Goal: Communication & Community: Answer question/provide support

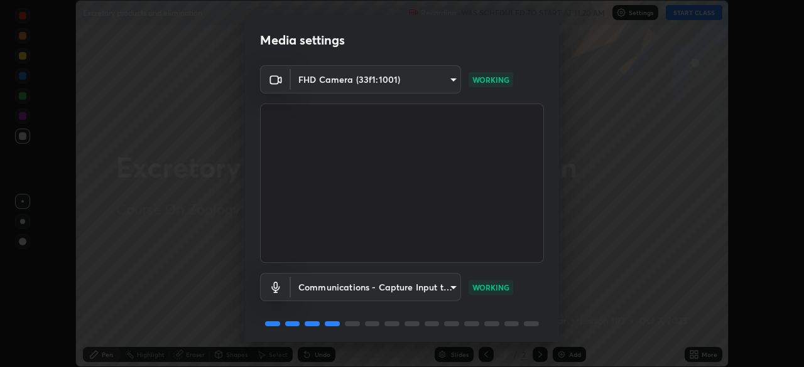
scroll to position [45, 0]
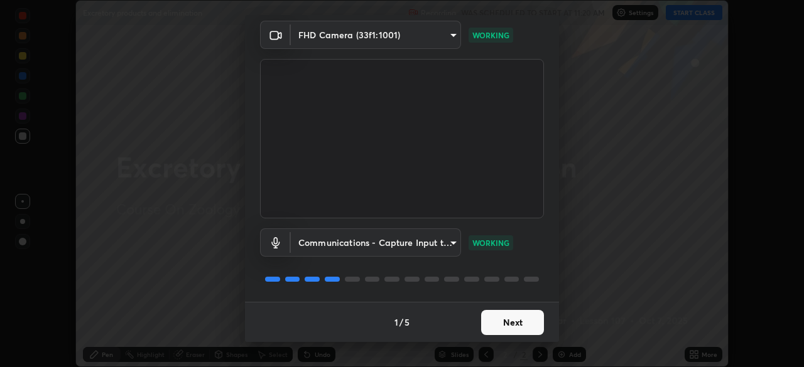
click at [507, 323] on button "Next" at bounding box center [512, 322] width 63 height 25
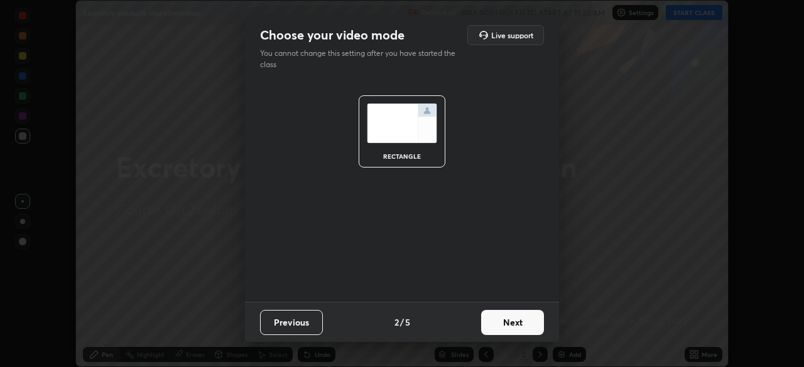
click at [509, 320] on button "Next" at bounding box center [512, 322] width 63 height 25
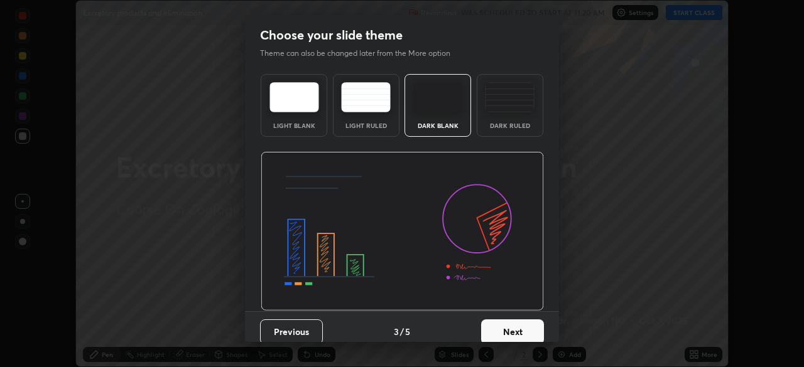
click at [512, 323] on button "Next" at bounding box center [512, 332] width 63 height 25
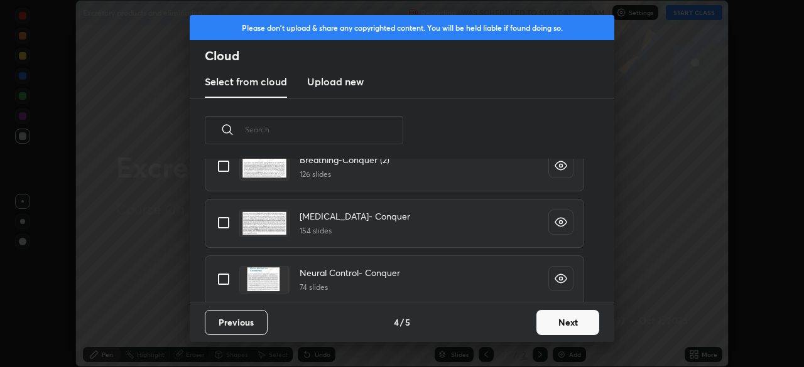
scroll to position [159, 0]
click at [231, 131] on icon at bounding box center [227, 129] width 15 height 15
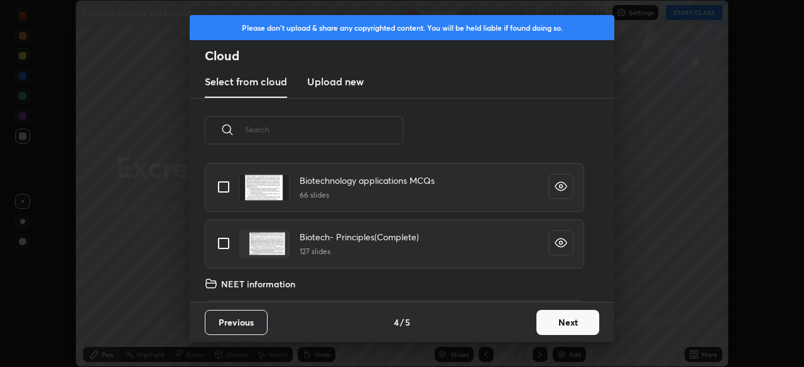
scroll to position [79, 403]
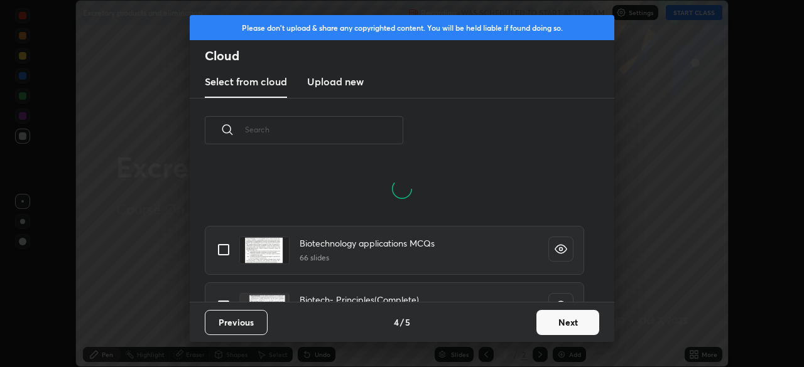
click at [326, 133] on input "text" at bounding box center [324, 129] width 158 height 53
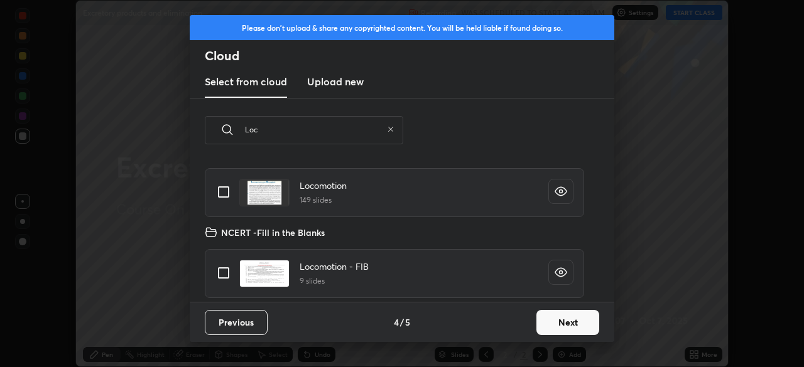
scroll to position [139, 403]
type input "Loc"
click at [222, 190] on input "grid" at bounding box center [223, 192] width 26 height 26
checkbox input "true"
click at [564, 323] on button "Next" at bounding box center [567, 322] width 63 height 25
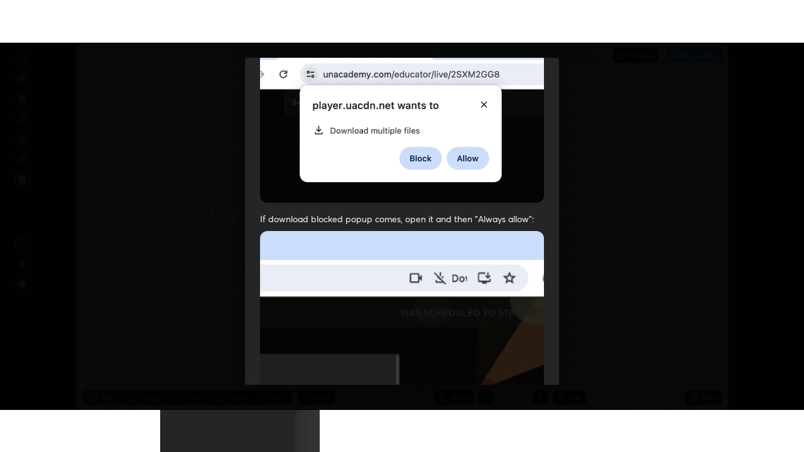
scroll to position [301, 0]
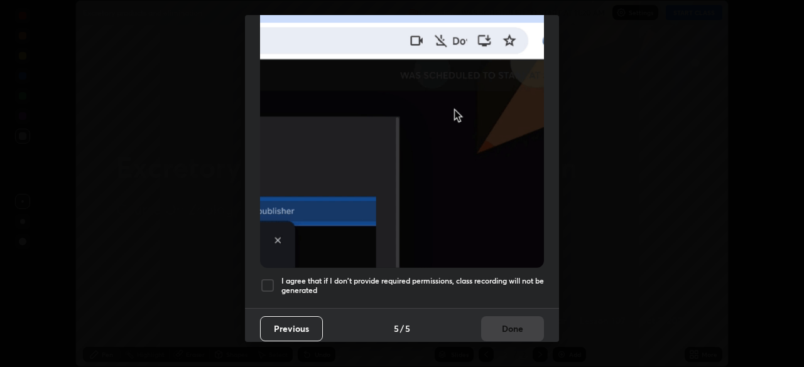
click at [267, 283] on div at bounding box center [267, 285] width 15 height 15
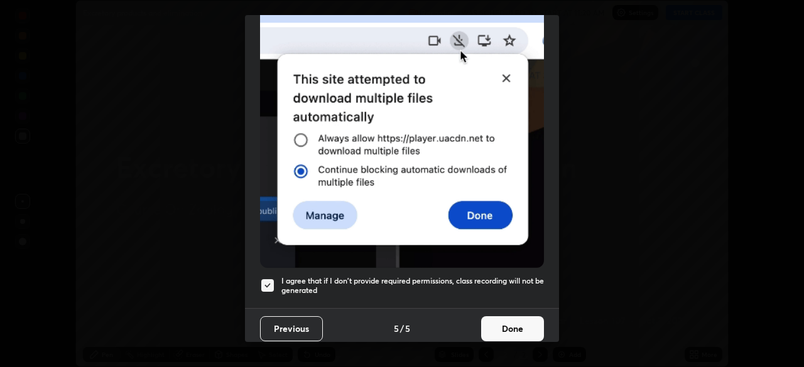
click at [499, 324] on button "Done" at bounding box center [512, 328] width 63 height 25
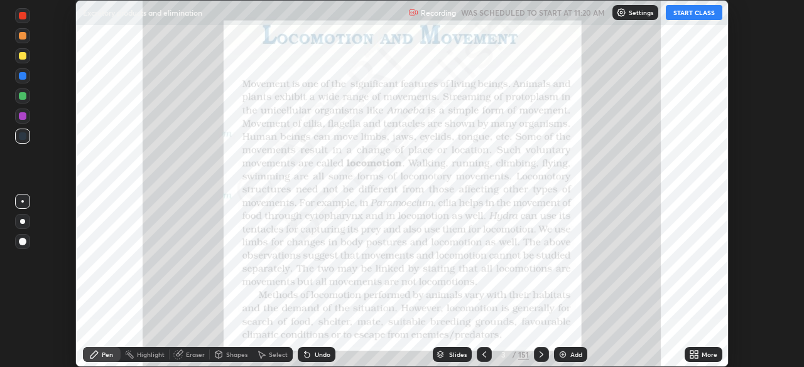
click at [698, 356] on icon at bounding box center [695, 356] width 3 height 3
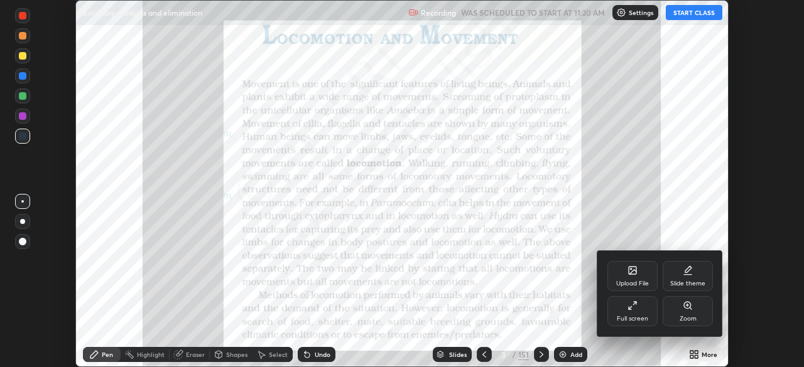
click at [639, 306] on div "Full screen" at bounding box center [632, 311] width 50 height 30
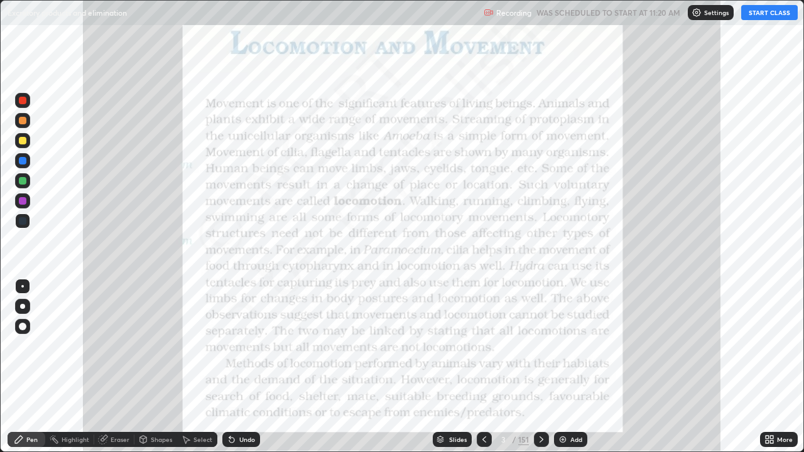
scroll to position [452, 804]
click at [762, 14] on button "START CLASS" at bounding box center [769, 12] width 57 height 15
click at [482, 367] on icon at bounding box center [484, 439] width 10 height 10
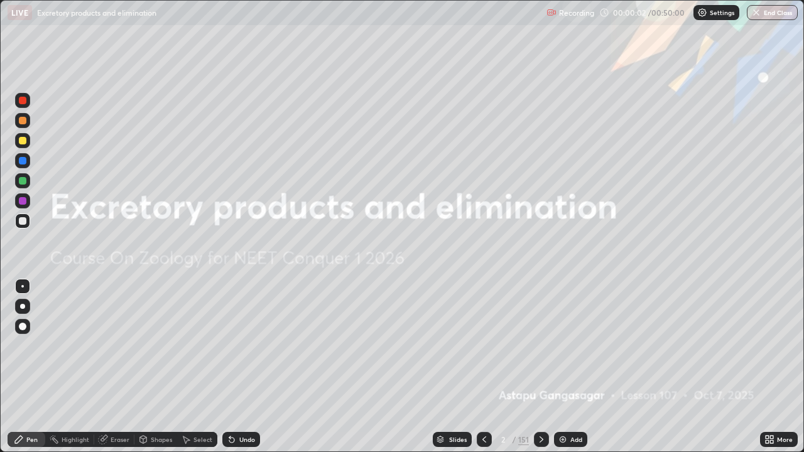
click at [573, 367] on div "Add" at bounding box center [576, 439] width 12 height 6
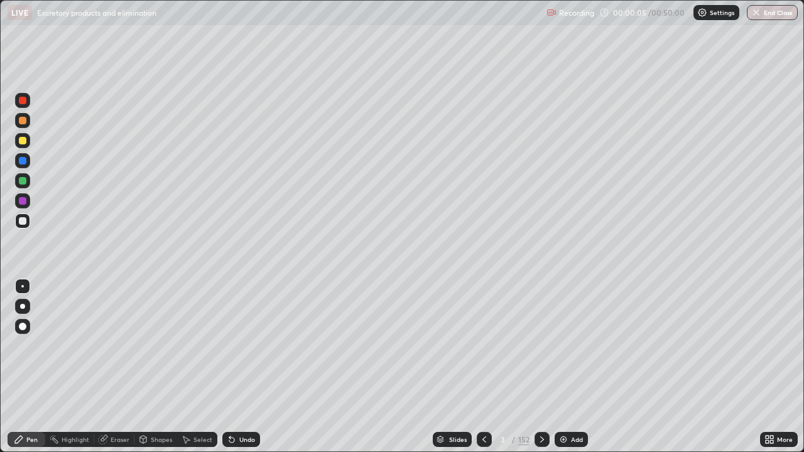
click at [23, 141] on div at bounding box center [23, 141] width 8 height 8
click at [24, 223] on div at bounding box center [23, 221] width 8 height 8
click at [120, 367] on div "Eraser" at bounding box center [120, 439] width 19 height 6
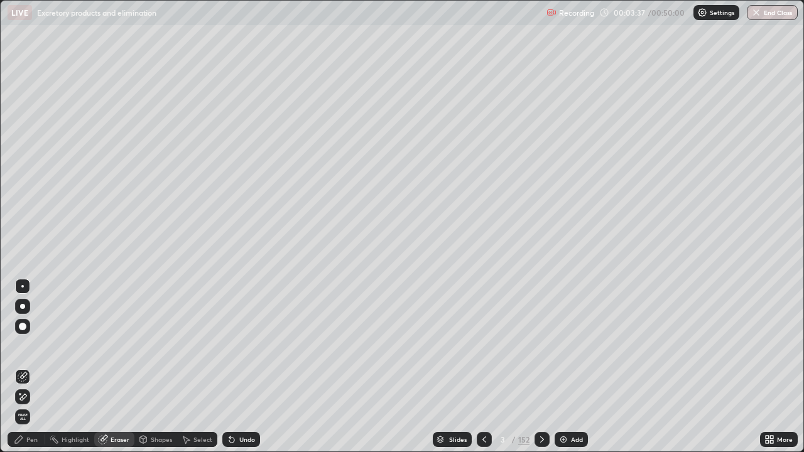
click at [34, 367] on div "Pen" at bounding box center [27, 439] width 38 height 15
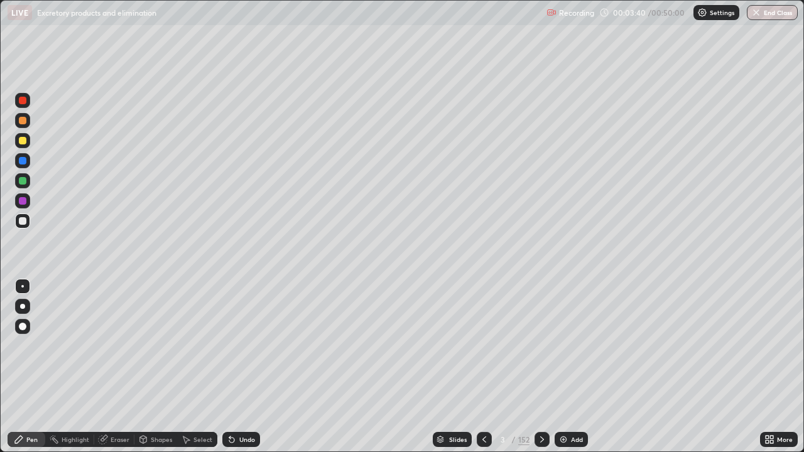
click at [239, 367] on div "Undo" at bounding box center [247, 439] width 16 height 6
click at [242, 367] on div "Undo" at bounding box center [247, 439] width 16 height 6
click at [243, 367] on div "Undo" at bounding box center [241, 439] width 38 height 15
click at [27, 140] on div at bounding box center [22, 140] width 15 height 15
click at [21, 219] on div at bounding box center [23, 221] width 8 height 8
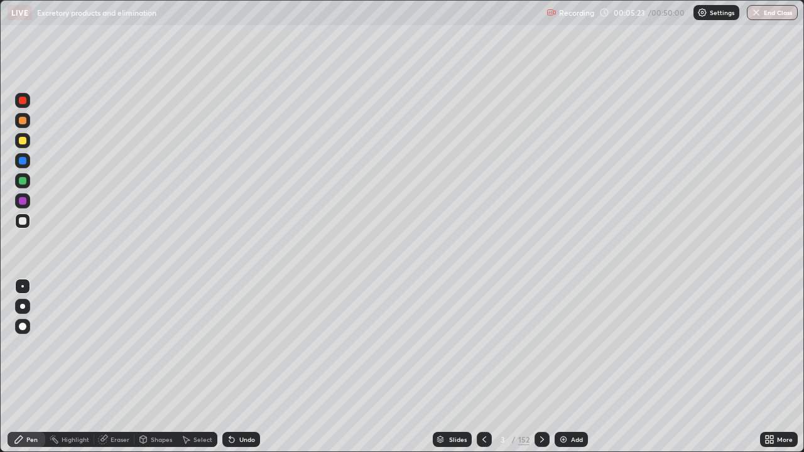
click at [23, 141] on div at bounding box center [23, 141] width 8 height 8
click at [28, 222] on div at bounding box center [22, 220] width 15 height 15
click at [28, 143] on div at bounding box center [22, 140] width 15 height 15
click at [23, 224] on div at bounding box center [23, 221] width 8 height 8
click at [23, 101] on div at bounding box center [23, 101] width 8 height 8
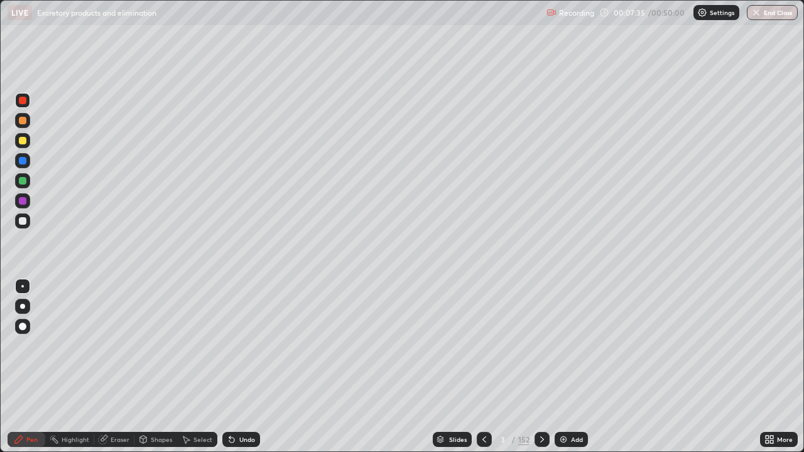
click at [24, 222] on div at bounding box center [23, 221] width 8 height 8
click at [24, 119] on div at bounding box center [23, 121] width 8 height 8
click at [541, 367] on icon at bounding box center [542, 439] width 10 height 10
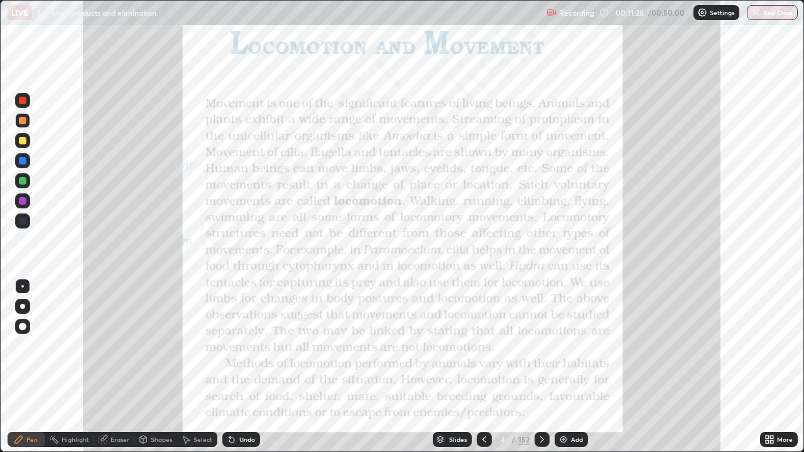
click at [488, 367] on div at bounding box center [484, 439] width 15 height 15
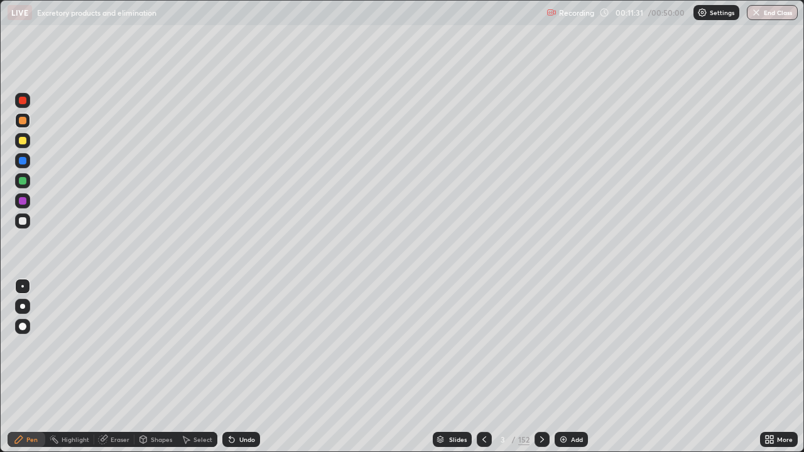
click at [571, 367] on div "Add" at bounding box center [577, 439] width 12 height 6
click at [28, 223] on div at bounding box center [22, 220] width 15 height 15
click at [23, 139] on div at bounding box center [23, 141] width 8 height 8
click at [21, 222] on div at bounding box center [23, 221] width 8 height 8
click at [25, 120] on div at bounding box center [23, 121] width 8 height 8
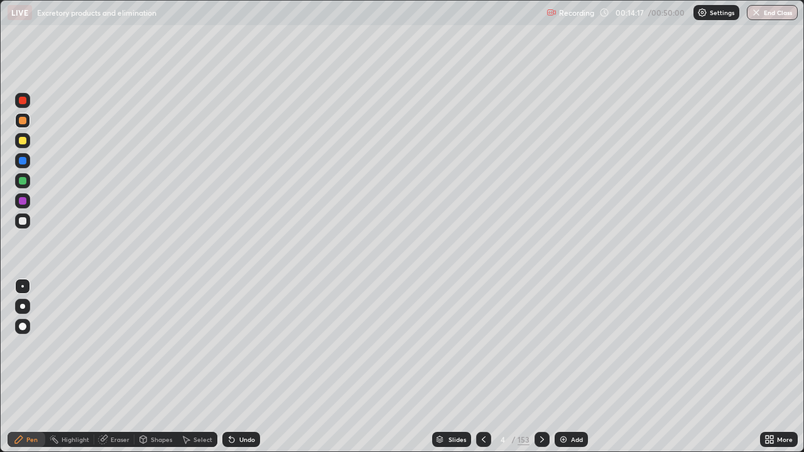
click at [24, 141] on div at bounding box center [23, 141] width 8 height 8
click at [29, 224] on div at bounding box center [22, 220] width 15 height 15
click at [541, 367] on icon at bounding box center [542, 439] width 10 height 10
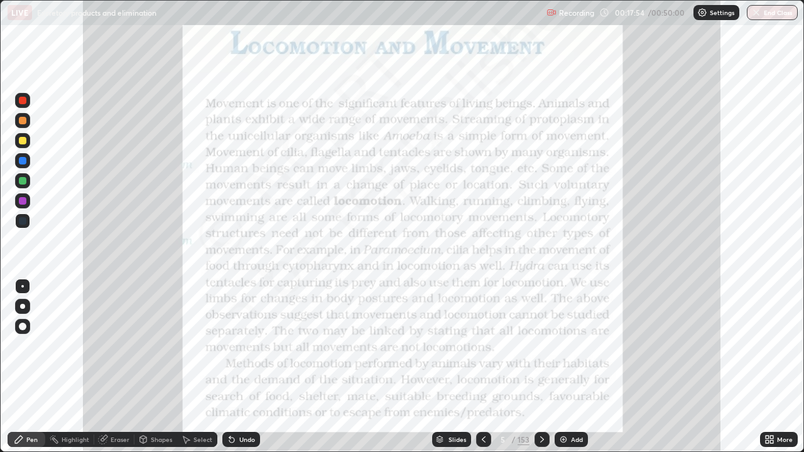
click at [76, 367] on div "Highlight" at bounding box center [76, 439] width 28 height 6
click at [27, 102] on div at bounding box center [22, 100] width 15 height 15
click at [542, 367] on icon at bounding box center [542, 439] width 10 height 10
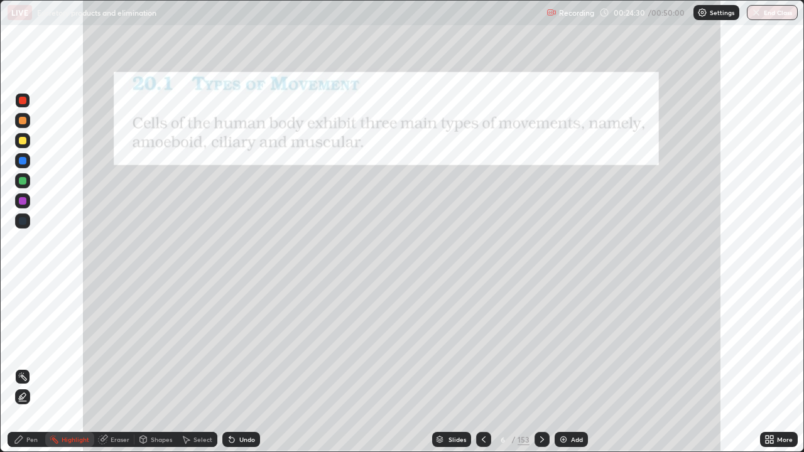
click at [541, 367] on icon at bounding box center [542, 439] width 10 height 10
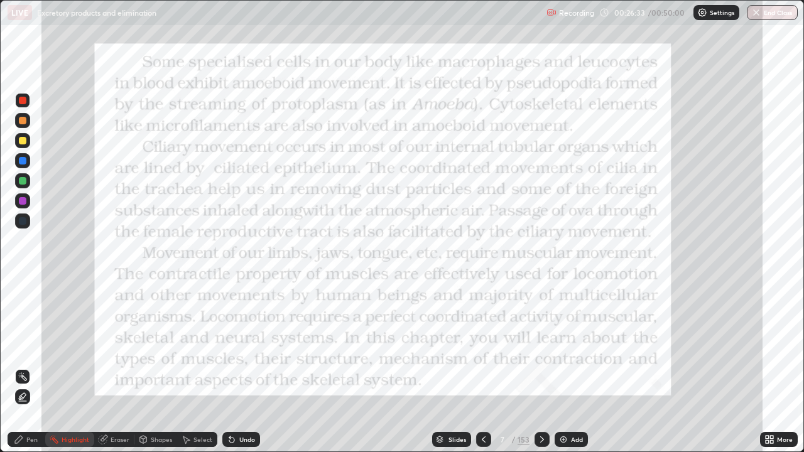
click at [483, 367] on icon at bounding box center [483, 439] width 10 height 10
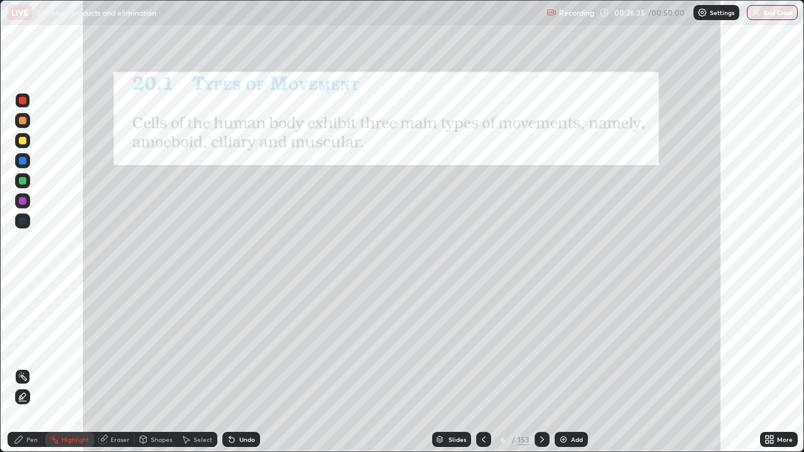
click at [539, 367] on icon at bounding box center [542, 439] width 10 height 10
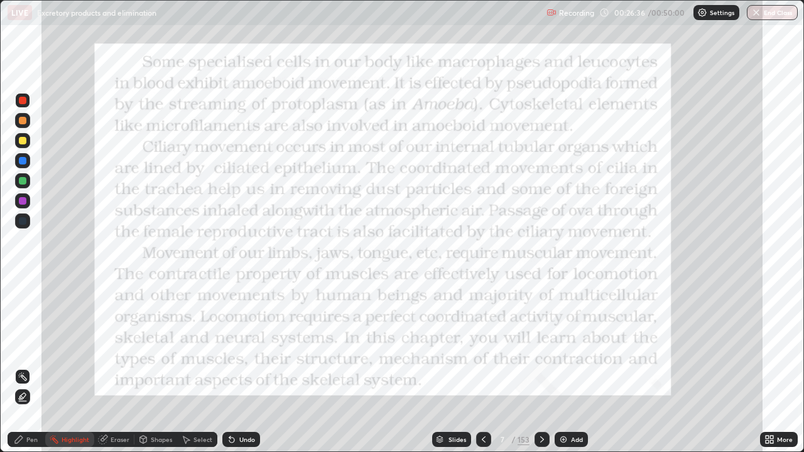
click at [541, 367] on icon at bounding box center [542, 439] width 10 height 10
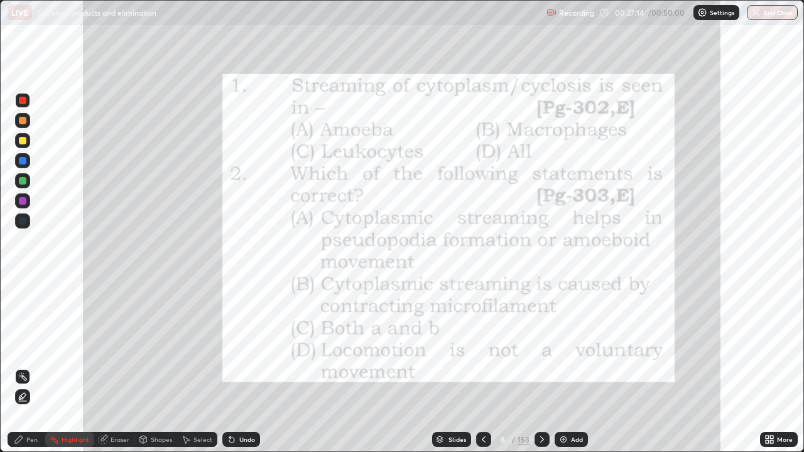
click at [38, 367] on div "Pen" at bounding box center [27, 439] width 38 height 15
click at [542, 367] on icon at bounding box center [542, 439] width 10 height 10
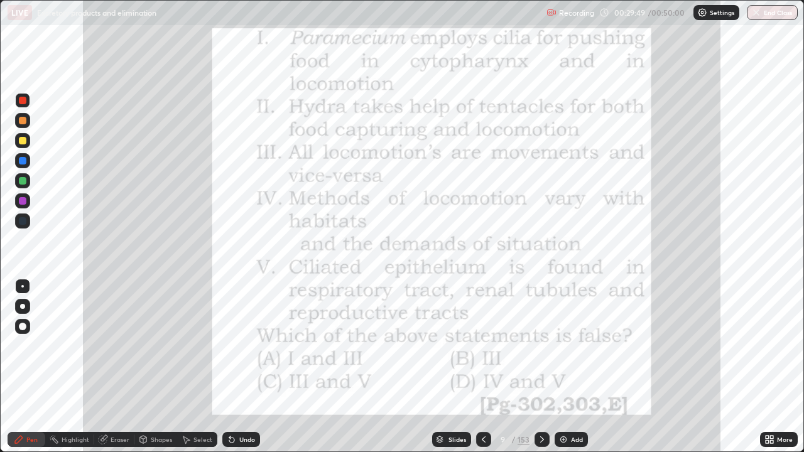
click at [541, 367] on icon at bounding box center [542, 439] width 10 height 10
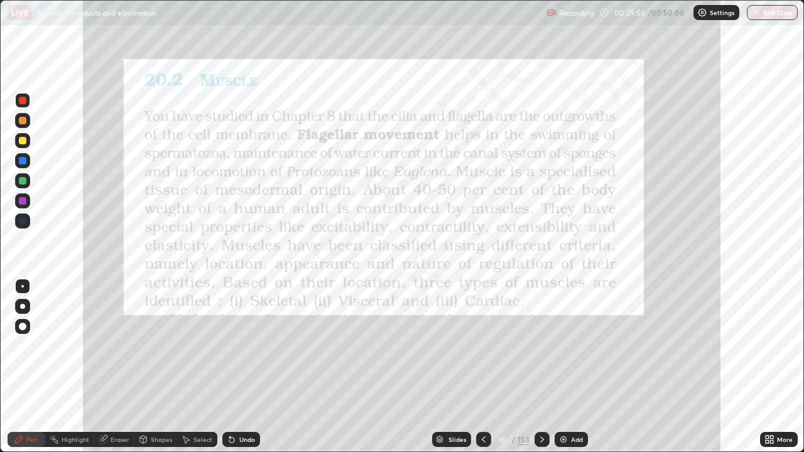
click at [483, 367] on icon at bounding box center [483, 439] width 10 height 10
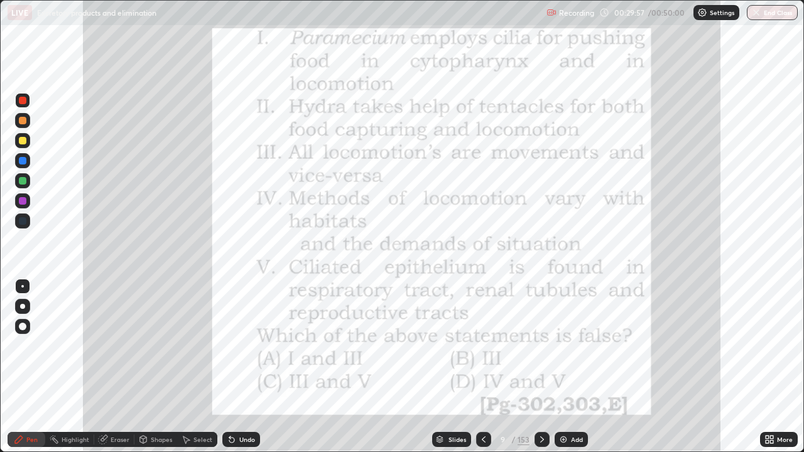
click at [538, 367] on icon at bounding box center [542, 439] width 10 height 10
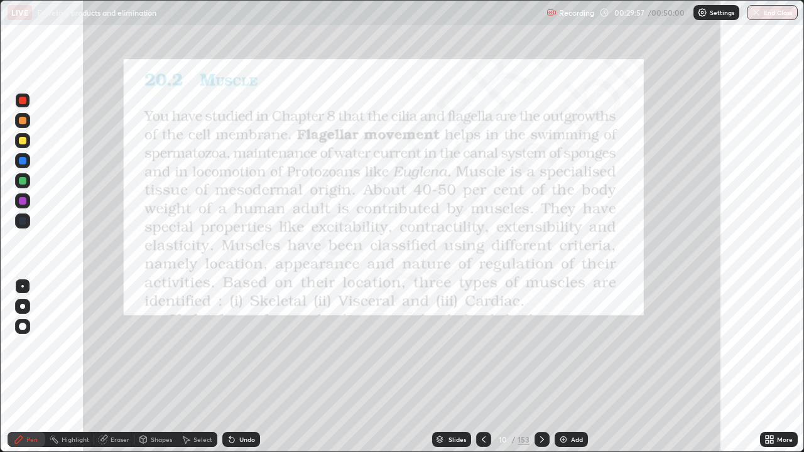
click at [571, 367] on div "Add" at bounding box center [577, 439] width 12 height 6
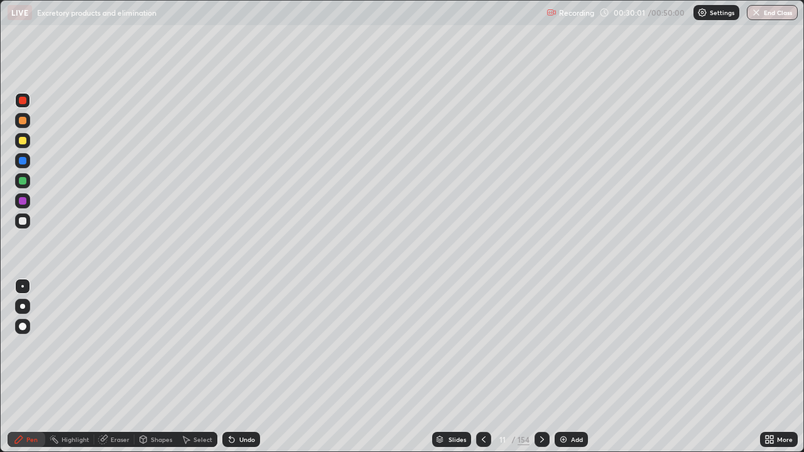
click at [27, 141] on div at bounding box center [22, 140] width 15 height 15
click at [27, 121] on div at bounding box center [22, 120] width 15 height 15
click at [29, 146] on div at bounding box center [22, 140] width 15 height 15
click at [23, 121] on div at bounding box center [23, 121] width 8 height 8
click at [26, 141] on div at bounding box center [23, 141] width 8 height 8
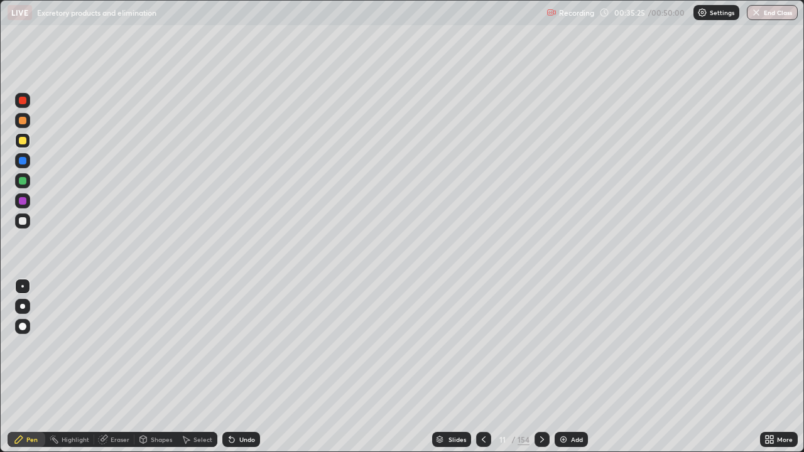
click at [22, 141] on div at bounding box center [23, 141] width 8 height 8
click at [28, 219] on div at bounding box center [22, 220] width 15 height 15
click at [23, 119] on div at bounding box center [23, 121] width 8 height 8
click at [21, 139] on div at bounding box center [23, 141] width 8 height 8
click at [27, 222] on div at bounding box center [22, 220] width 15 height 15
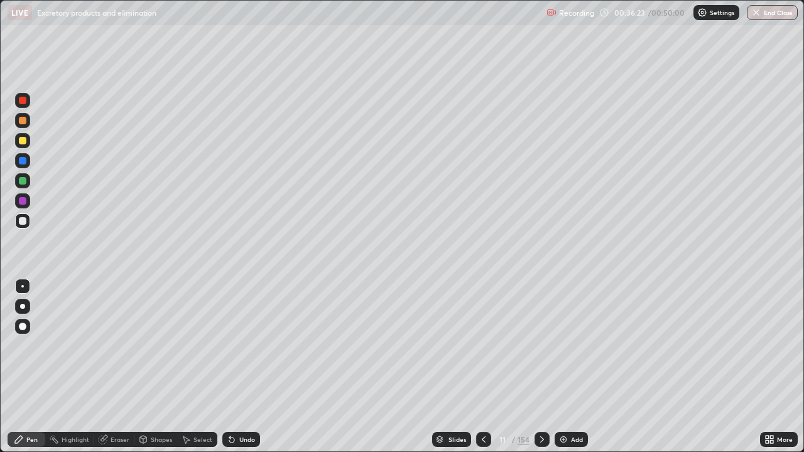
click at [24, 139] on div at bounding box center [23, 141] width 8 height 8
click at [23, 201] on div at bounding box center [23, 201] width 8 height 8
click at [24, 126] on div at bounding box center [22, 120] width 15 height 15
click at [25, 183] on div at bounding box center [23, 181] width 8 height 8
click at [25, 223] on div at bounding box center [23, 221] width 8 height 8
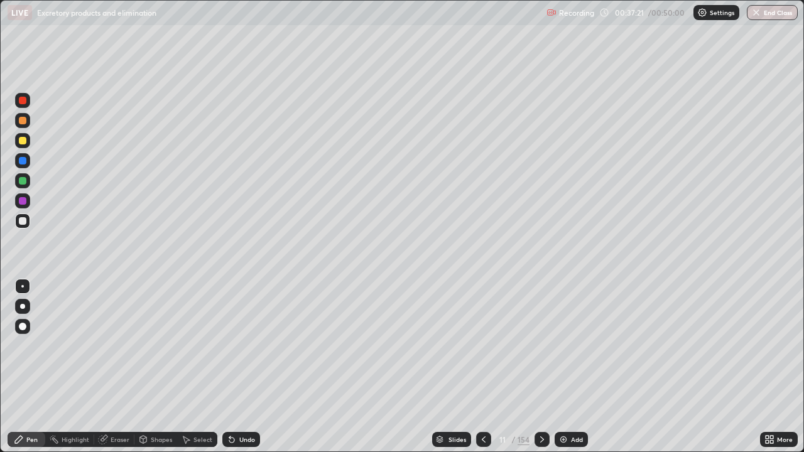
click at [75, 367] on div "Highlight" at bounding box center [76, 439] width 28 height 6
click at [33, 367] on div "Pen" at bounding box center [31, 439] width 11 height 6
click at [23, 183] on div at bounding box center [23, 181] width 8 height 8
click at [24, 330] on div at bounding box center [23, 327] width 8 height 8
click at [257, 367] on div "Undo" at bounding box center [241, 439] width 38 height 15
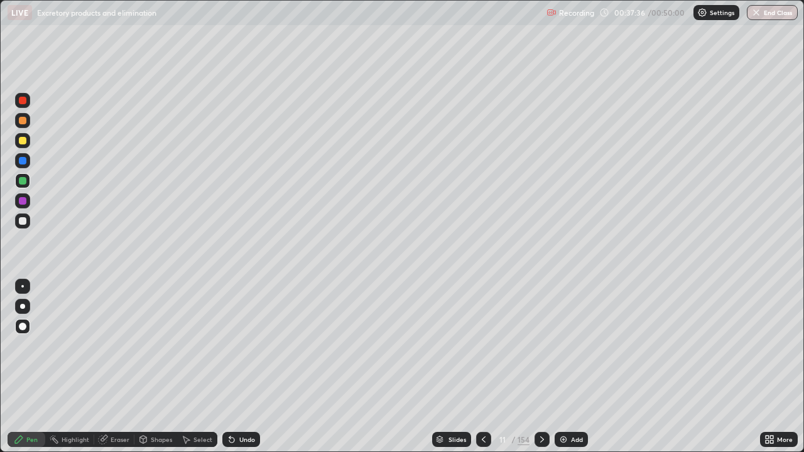
click at [23, 286] on div at bounding box center [22, 286] width 3 height 3
click at [23, 222] on div at bounding box center [23, 221] width 8 height 8
click at [25, 123] on div at bounding box center [23, 121] width 8 height 8
click at [26, 220] on div at bounding box center [23, 221] width 8 height 8
click at [22, 121] on div at bounding box center [23, 121] width 8 height 8
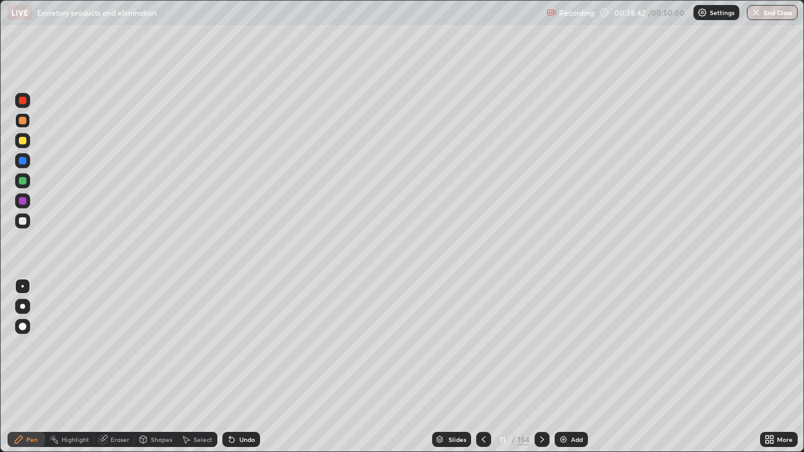
click at [28, 204] on div at bounding box center [22, 200] width 15 height 15
click at [23, 306] on div at bounding box center [22, 306] width 5 height 5
click at [23, 286] on div at bounding box center [22, 286] width 3 height 3
click at [28, 122] on div at bounding box center [22, 120] width 15 height 15
click at [26, 100] on div at bounding box center [23, 101] width 8 height 8
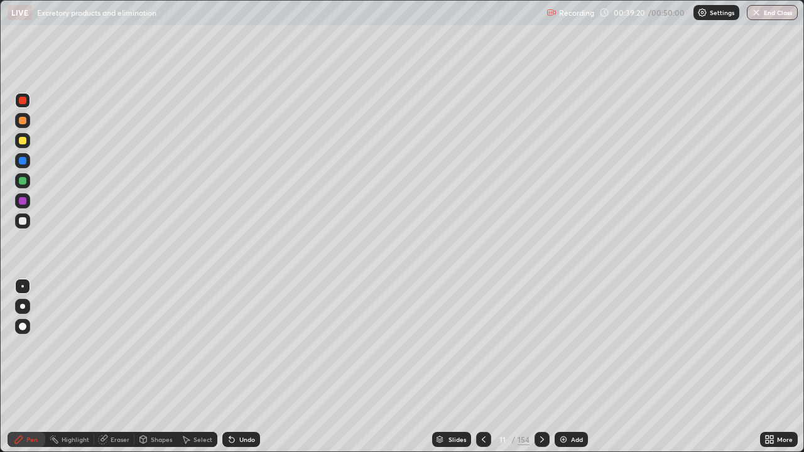
click at [23, 180] on div at bounding box center [23, 181] width 8 height 8
click at [245, 367] on div "Undo" at bounding box center [247, 439] width 16 height 6
click at [246, 367] on div "Undo" at bounding box center [247, 439] width 16 height 6
click at [240, 367] on div "Undo" at bounding box center [247, 439] width 16 height 6
click at [241, 367] on div "Undo" at bounding box center [247, 439] width 16 height 6
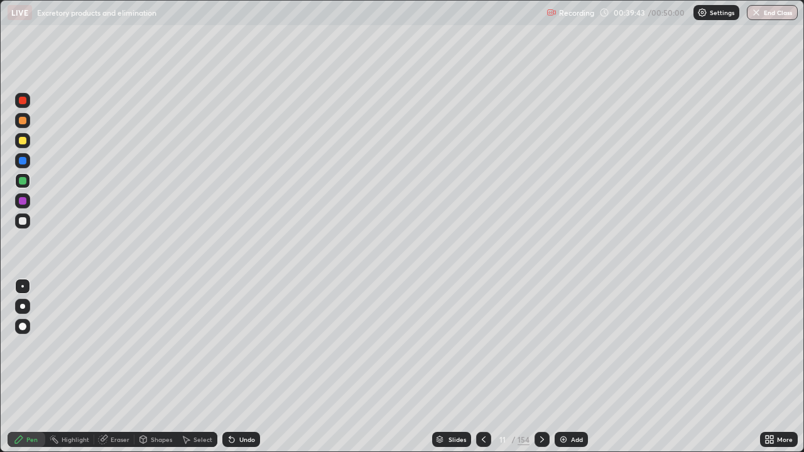
click at [235, 367] on div "Undo" at bounding box center [241, 439] width 38 height 15
click at [232, 367] on div "Undo" at bounding box center [241, 439] width 38 height 15
click at [27, 220] on div at bounding box center [22, 220] width 15 height 15
click at [24, 122] on div at bounding box center [23, 121] width 8 height 8
click at [23, 326] on div at bounding box center [23, 327] width 8 height 8
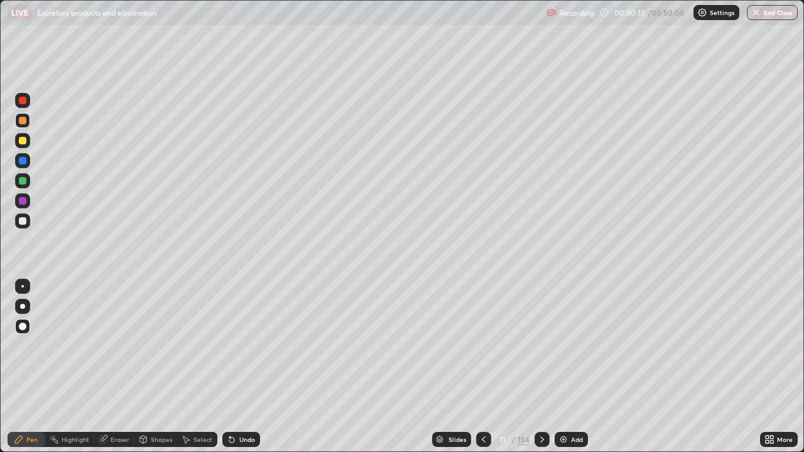
click at [27, 286] on div at bounding box center [22, 286] width 15 height 15
click at [25, 222] on div at bounding box center [23, 221] width 8 height 8
click at [23, 102] on div at bounding box center [23, 101] width 8 height 8
click at [23, 180] on div at bounding box center [23, 181] width 8 height 8
click at [574, 367] on div "Add" at bounding box center [577, 439] width 12 height 6
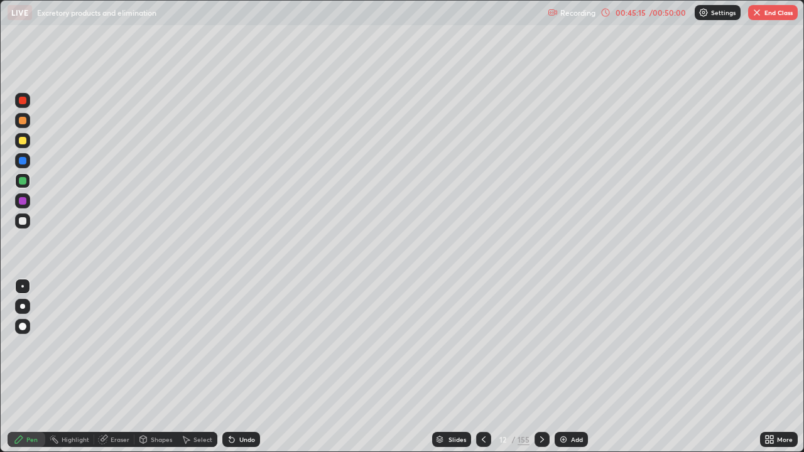
click at [26, 143] on div at bounding box center [23, 141] width 8 height 8
click at [153, 367] on div "Shapes" at bounding box center [161, 439] width 21 height 6
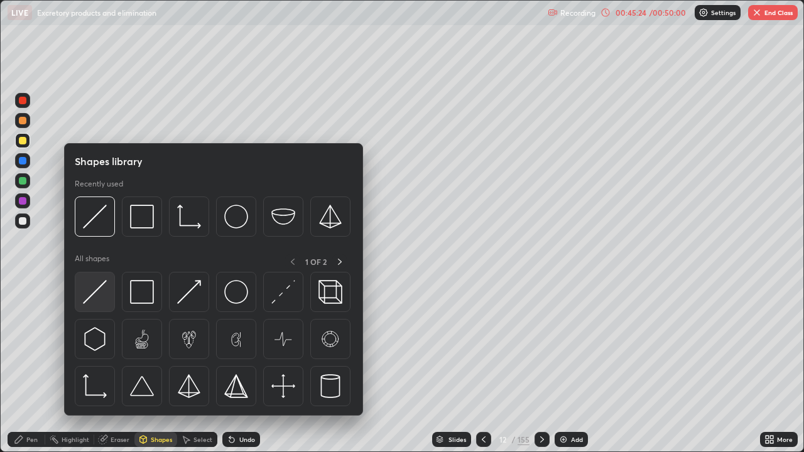
click at [94, 291] on img at bounding box center [95, 292] width 24 height 24
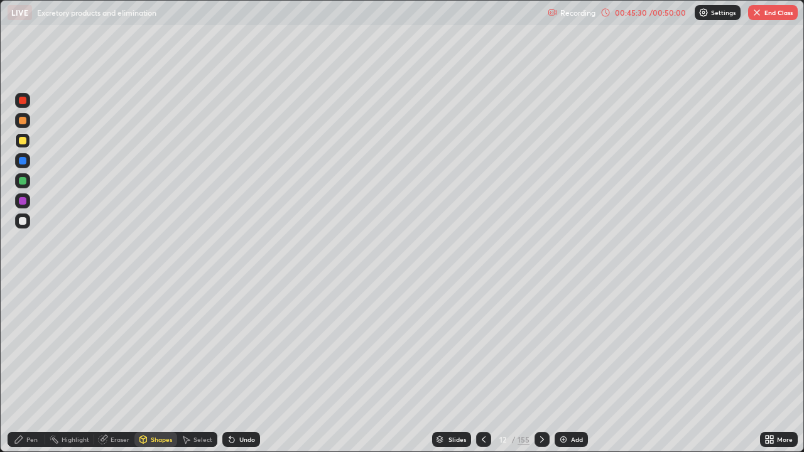
click at [41, 367] on div "Pen" at bounding box center [27, 439] width 38 height 15
click at [239, 367] on div "Undo" at bounding box center [247, 439] width 16 height 6
click at [75, 367] on div "Highlight" at bounding box center [69, 439] width 49 height 15
click at [23, 367] on icon at bounding box center [23, 397] width 10 height 10
click at [25, 222] on div at bounding box center [23, 221] width 8 height 8
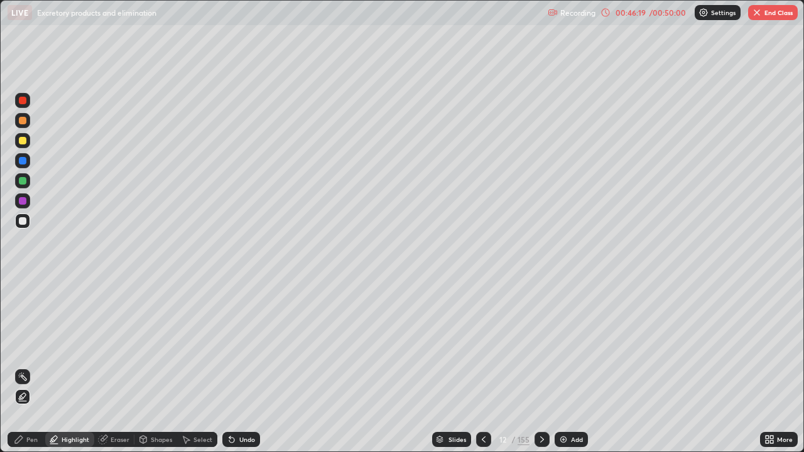
click at [40, 367] on div "Pen" at bounding box center [27, 439] width 38 height 15
click at [71, 367] on div "Highlight" at bounding box center [76, 439] width 28 height 6
click at [23, 367] on icon at bounding box center [23, 377] width 10 height 10
click at [156, 367] on div "Shapes" at bounding box center [161, 439] width 21 height 6
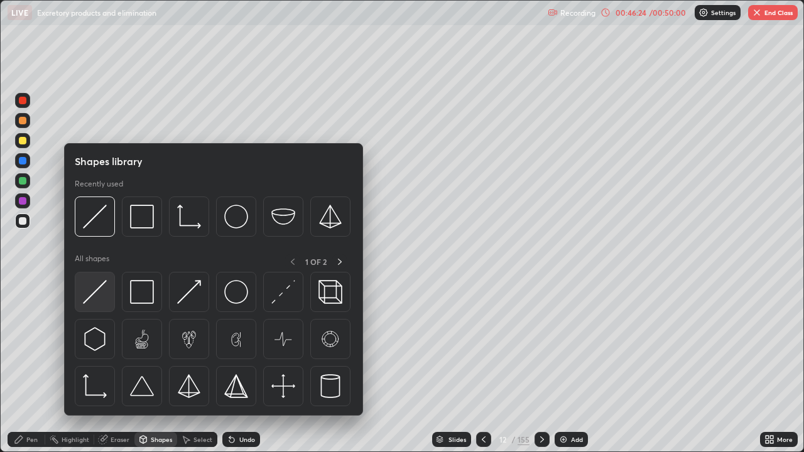
click at [99, 294] on img at bounding box center [95, 292] width 24 height 24
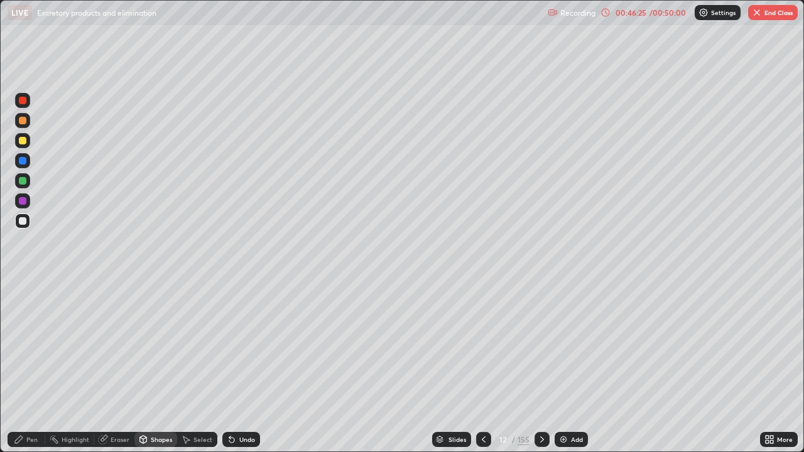
click at [28, 144] on div at bounding box center [22, 140] width 15 height 15
click at [27, 367] on div "Pen" at bounding box center [31, 439] width 11 height 6
click at [24, 218] on div at bounding box center [23, 221] width 8 height 8
click at [23, 221] on div at bounding box center [23, 221] width 8 height 8
click at [244, 367] on div "Undo" at bounding box center [247, 439] width 16 height 6
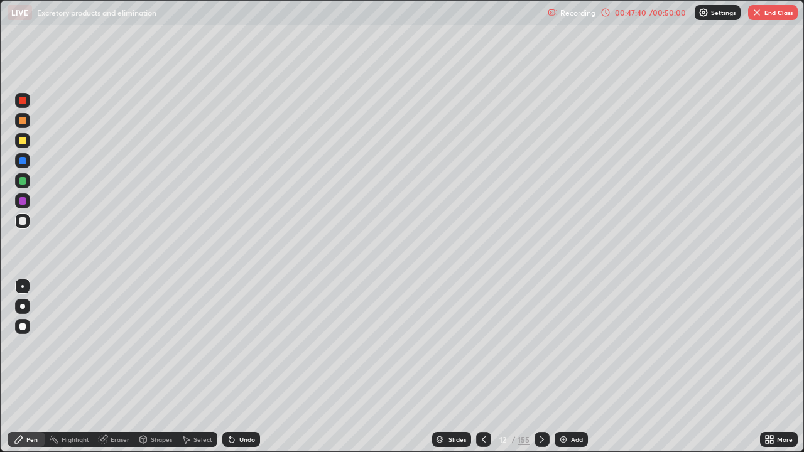
click at [242, 367] on div "Undo" at bounding box center [247, 439] width 16 height 6
click at [243, 367] on div "Undo" at bounding box center [247, 439] width 16 height 6
click at [245, 367] on div "Undo" at bounding box center [241, 439] width 38 height 15
click at [243, 367] on div "Undo" at bounding box center [241, 439] width 38 height 15
click at [23, 121] on div at bounding box center [23, 121] width 8 height 8
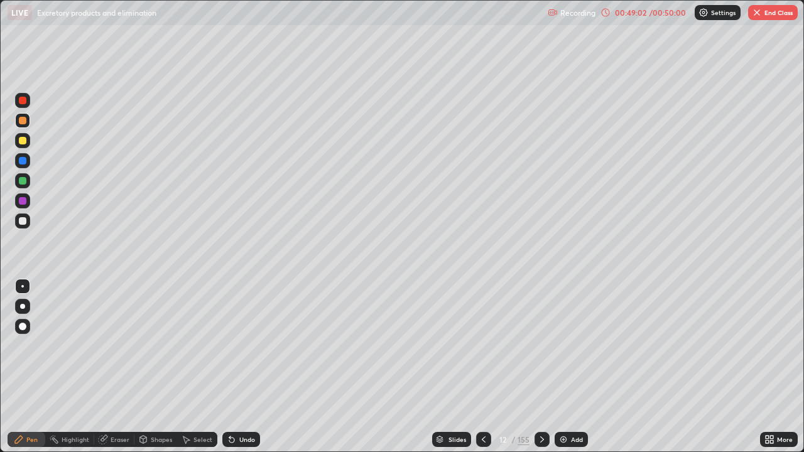
click at [28, 227] on div at bounding box center [22, 220] width 15 height 15
click at [24, 143] on div at bounding box center [23, 141] width 8 height 8
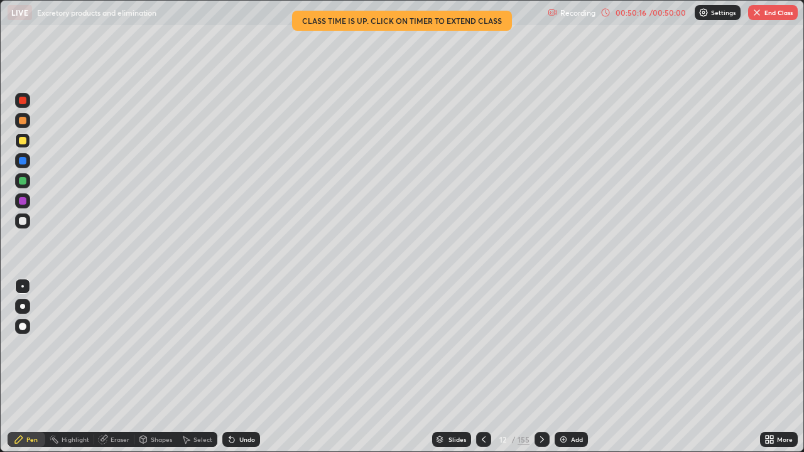
click at [26, 120] on div at bounding box center [23, 121] width 8 height 8
click at [29, 221] on div at bounding box center [22, 220] width 15 height 15
click at [28, 122] on div at bounding box center [22, 120] width 15 height 15
click at [23, 180] on div at bounding box center [23, 181] width 8 height 8
click at [23, 221] on div at bounding box center [23, 221] width 8 height 8
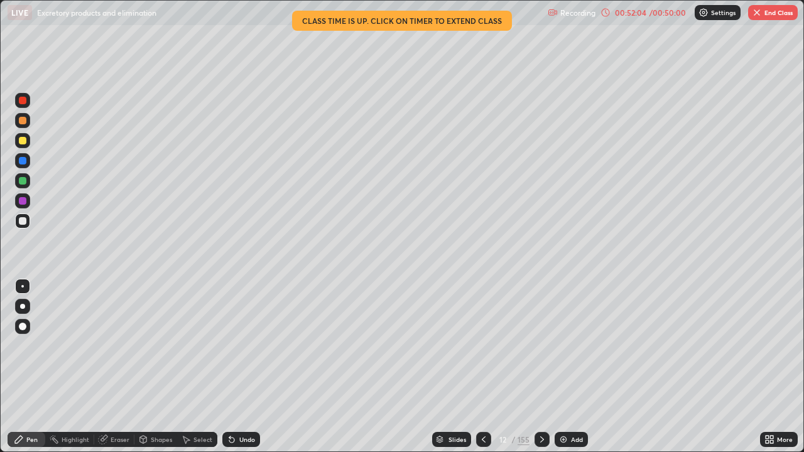
click at [25, 144] on div at bounding box center [22, 140] width 15 height 15
click at [21, 222] on div at bounding box center [23, 221] width 8 height 8
click at [24, 186] on div at bounding box center [22, 180] width 15 height 15
click at [242, 367] on div "Undo" at bounding box center [241, 439] width 38 height 15
click at [240, 367] on div "Undo" at bounding box center [247, 439] width 16 height 6
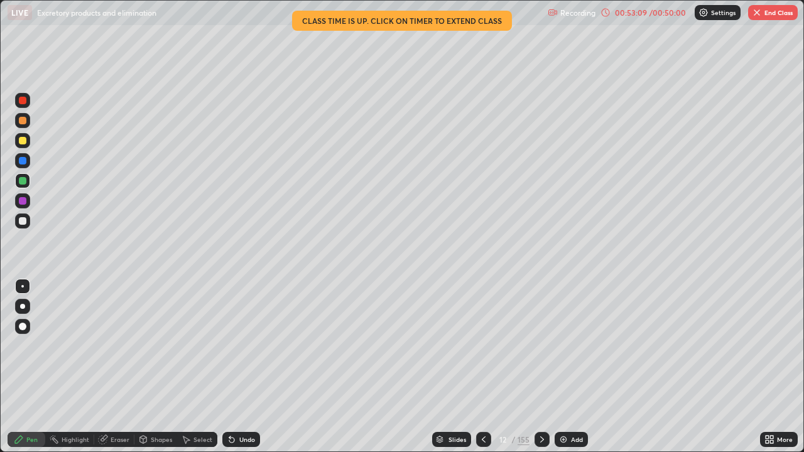
click at [24, 224] on div at bounding box center [23, 221] width 8 height 8
click at [541, 367] on icon at bounding box center [542, 439] width 10 height 10
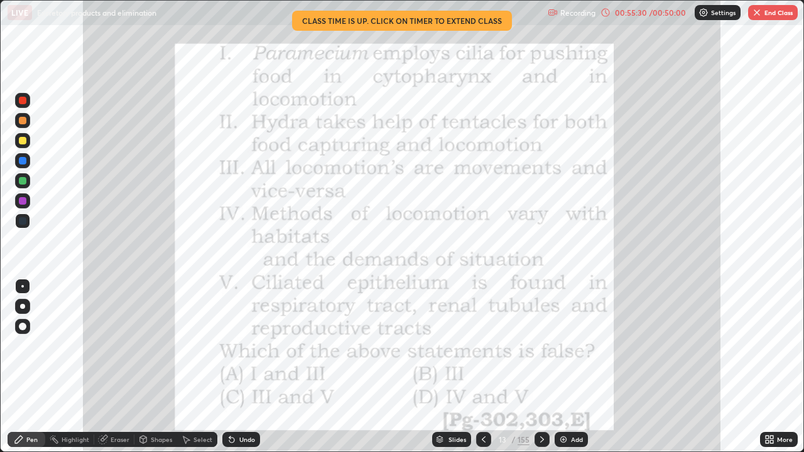
click at [451, 367] on div "Slides" at bounding box center [457, 439] width 18 height 6
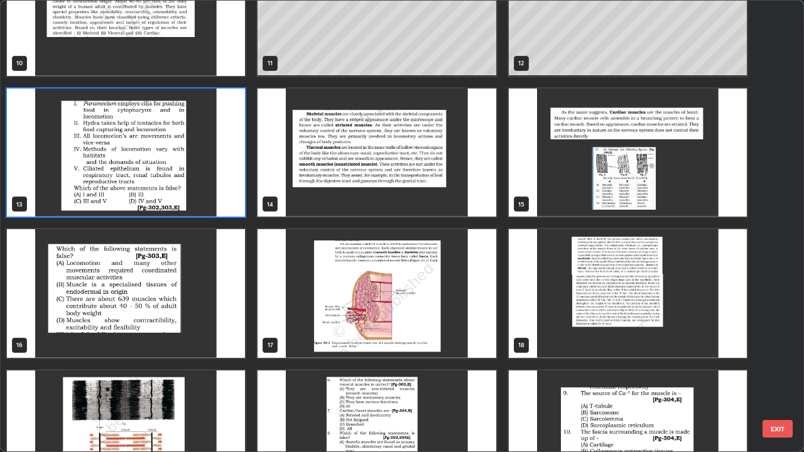
scroll to position [440, 0]
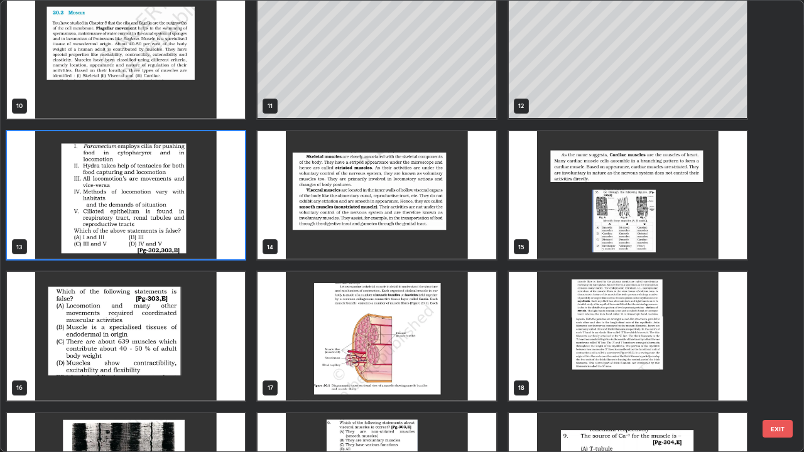
click at [437, 224] on img "grid" at bounding box center [376, 195] width 238 height 129
click at [436, 225] on img "grid" at bounding box center [376, 195] width 238 height 129
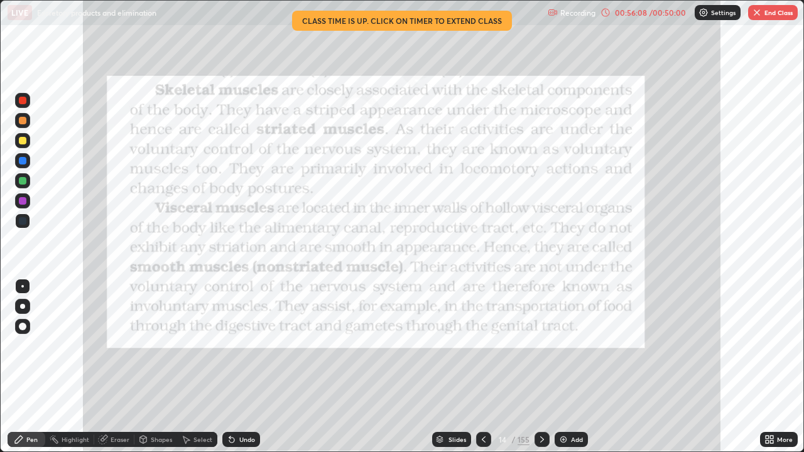
click at [571, 367] on div "Add" at bounding box center [577, 439] width 12 height 6
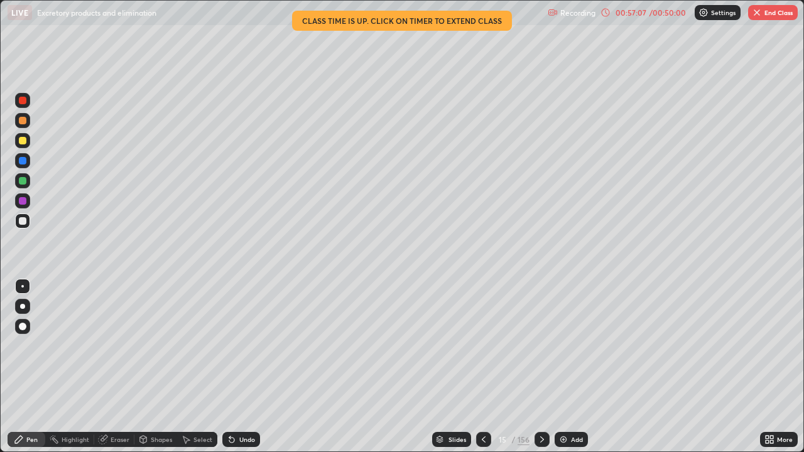
click at [766, 14] on button "End Class" at bounding box center [773, 12] width 50 height 15
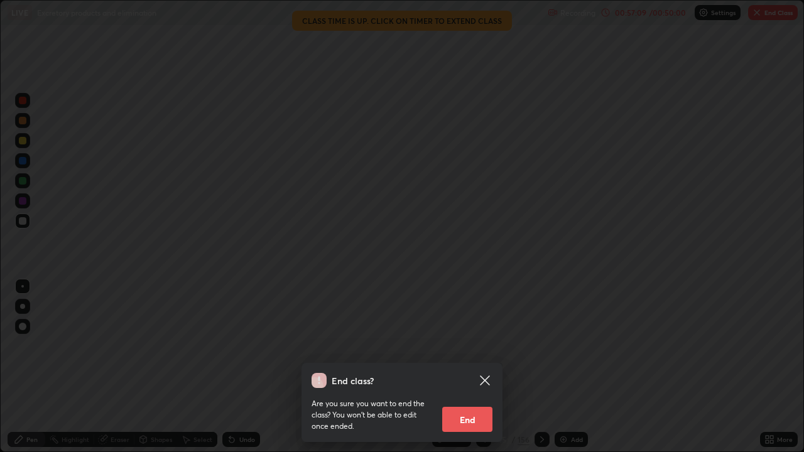
click at [477, 367] on button "End" at bounding box center [467, 419] width 50 height 25
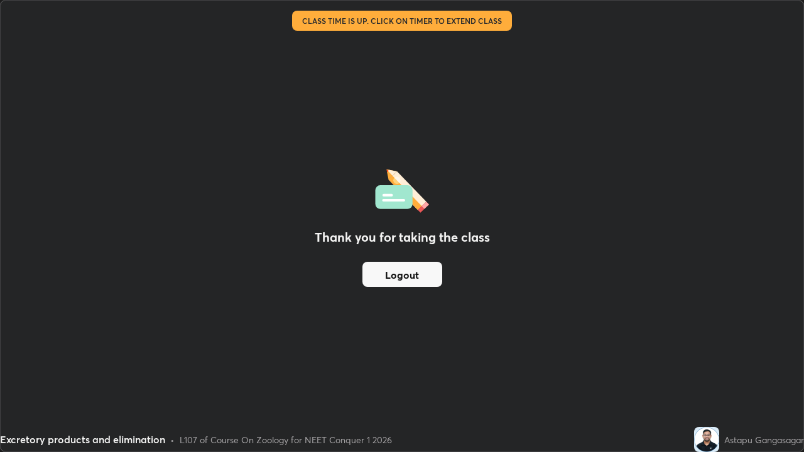
click at [411, 277] on button "Logout" at bounding box center [402, 274] width 80 height 25
click at [413, 276] on button "Logout" at bounding box center [402, 274] width 80 height 25
